Goal: Task Accomplishment & Management: Use online tool/utility

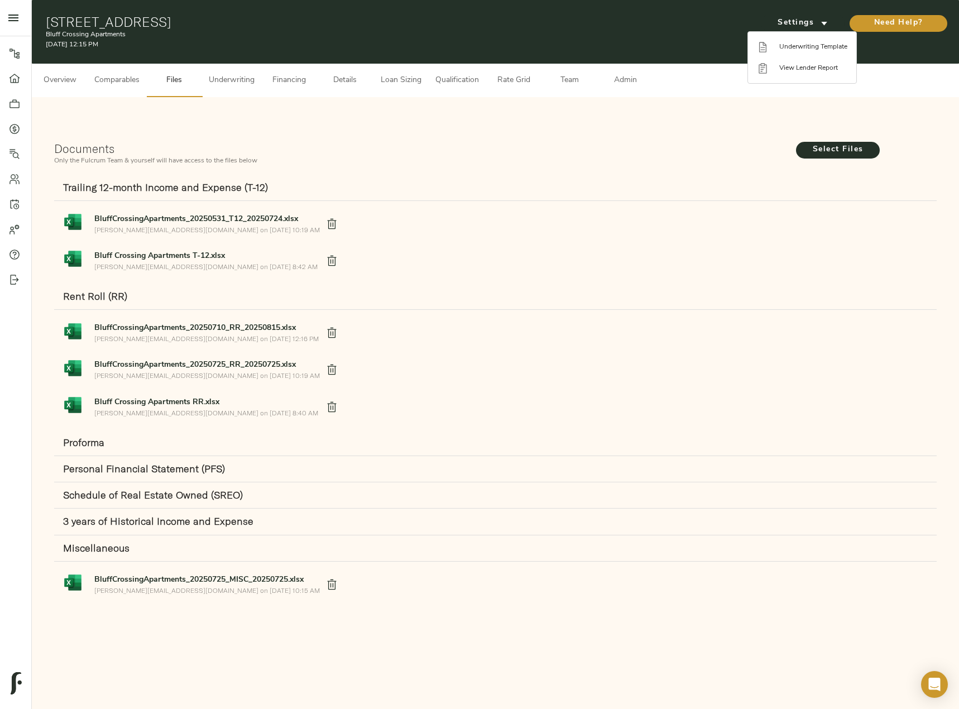
click at [841, 152] on div at bounding box center [479, 354] width 959 height 709
click at [841, 152] on span "Select Files" at bounding box center [837, 150] width 61 height 14
click at [0, 0] on input "Select Files" at bounding box center [0, 0] width 0 height 0
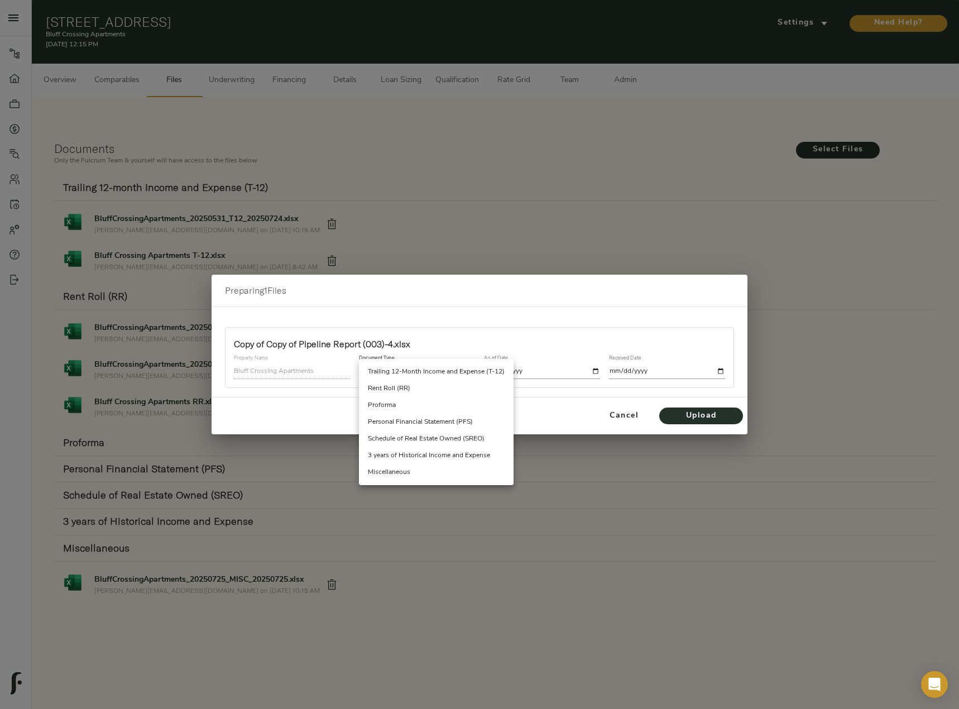
click at [403, 374] on body "Bluff Crossing Apartments - [STREET_ADDRESS] Pipeline Dashboard Portfolio Quote…" at bounding box center [479, 411] width 959 height 823
click at [423, 473] on li "Miscellaneous" at bounding box center [436, 472] width 155 height 17
type input "miscellaneous"
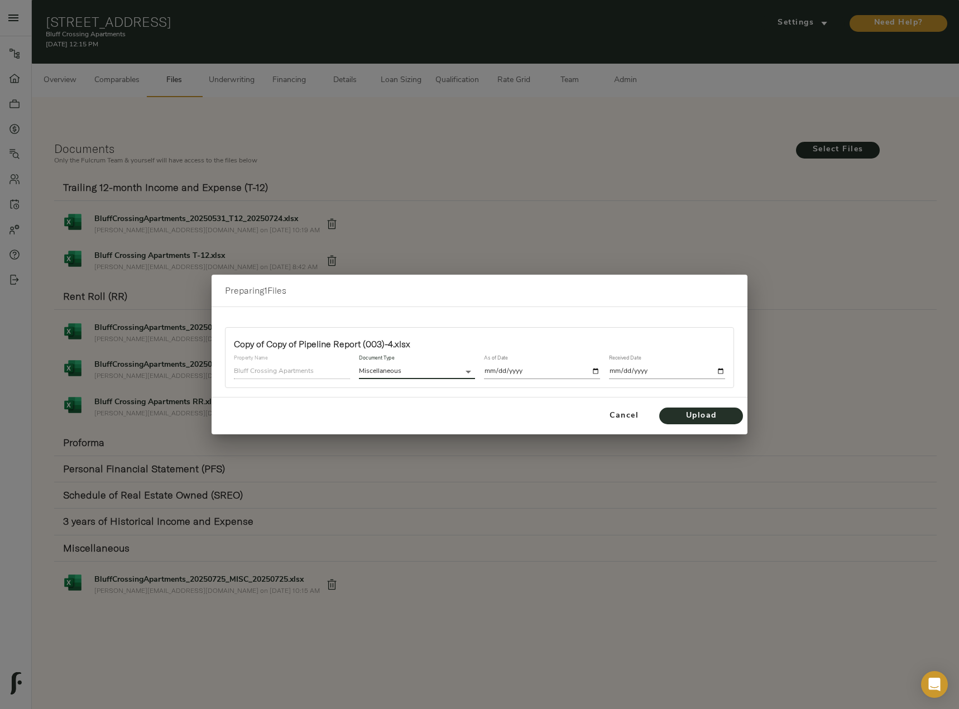
click at [593, 371] on input "date" at bounding box center [542, 371] width 116 height 15
type input "[DATE]"
click at [718, 370] on input "date" at bounding box center [667, 371] width 116 height 15
type input "[DATE]"
click at [722, 418] on span "Upload" at bounding box center [701, 416] width 61 height 14
